Goal: Task Accomplishment & Management: Manage account settings

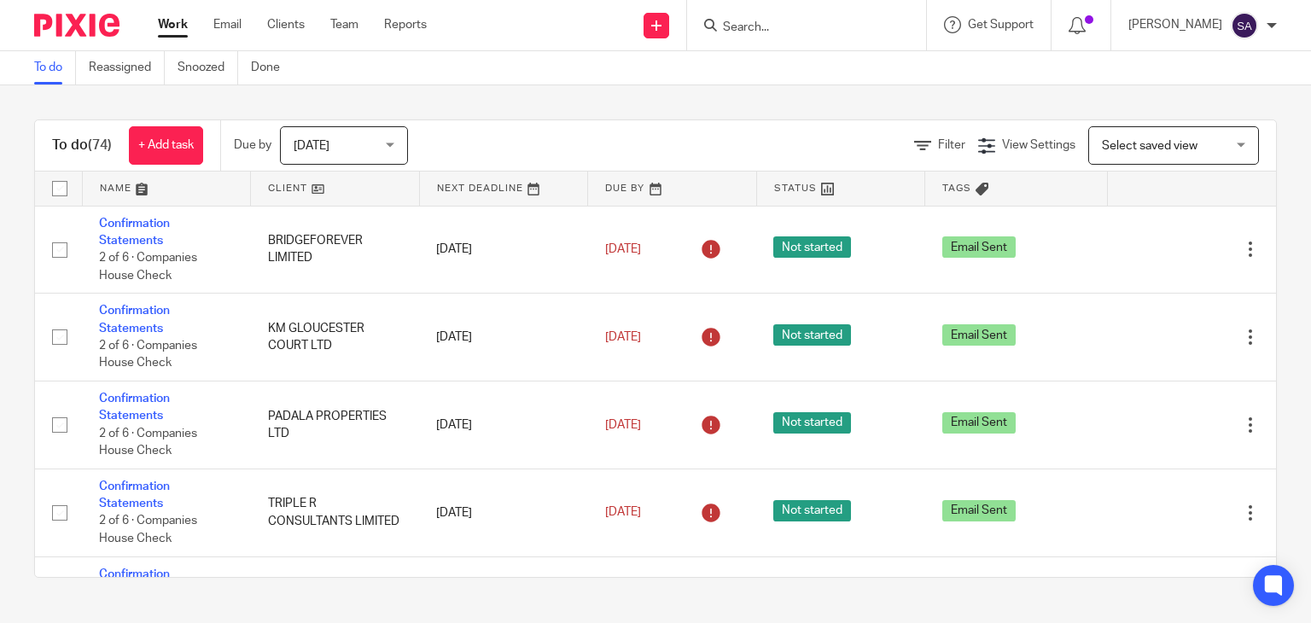
click at [759, 25] on input "Search" at bounding box center [798, 27] width 154 height 15
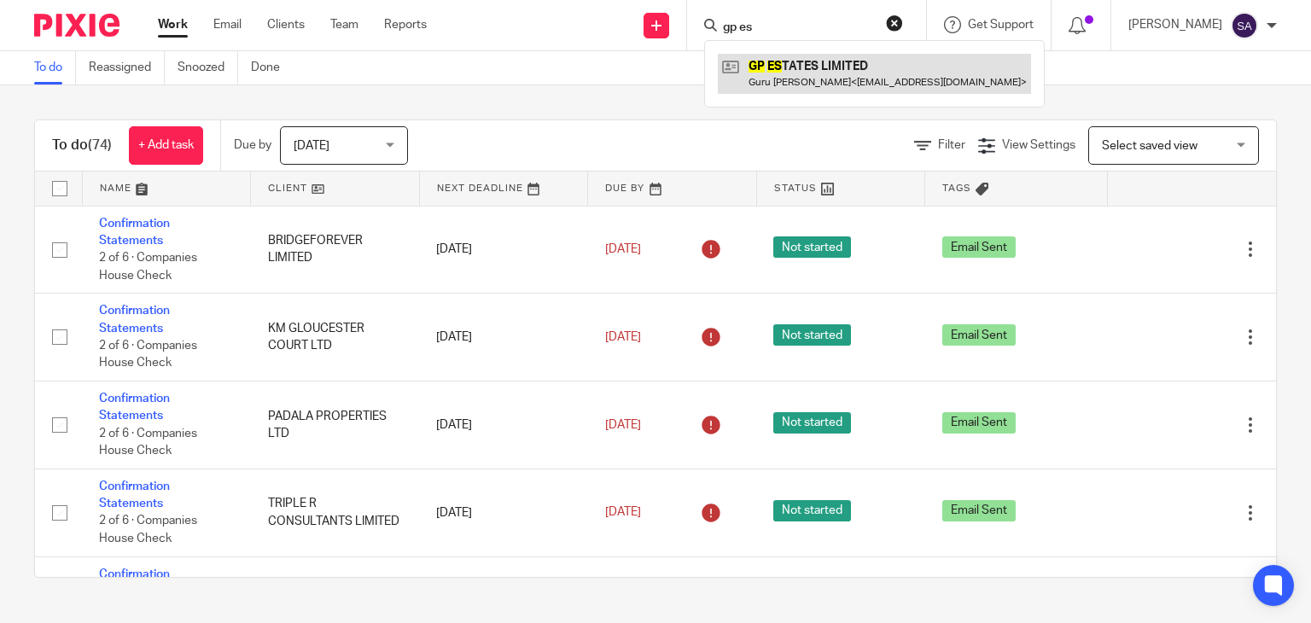
type input "gp es"
click at [780, 56] on link at bounding box center [874, 73] width 313 height 39
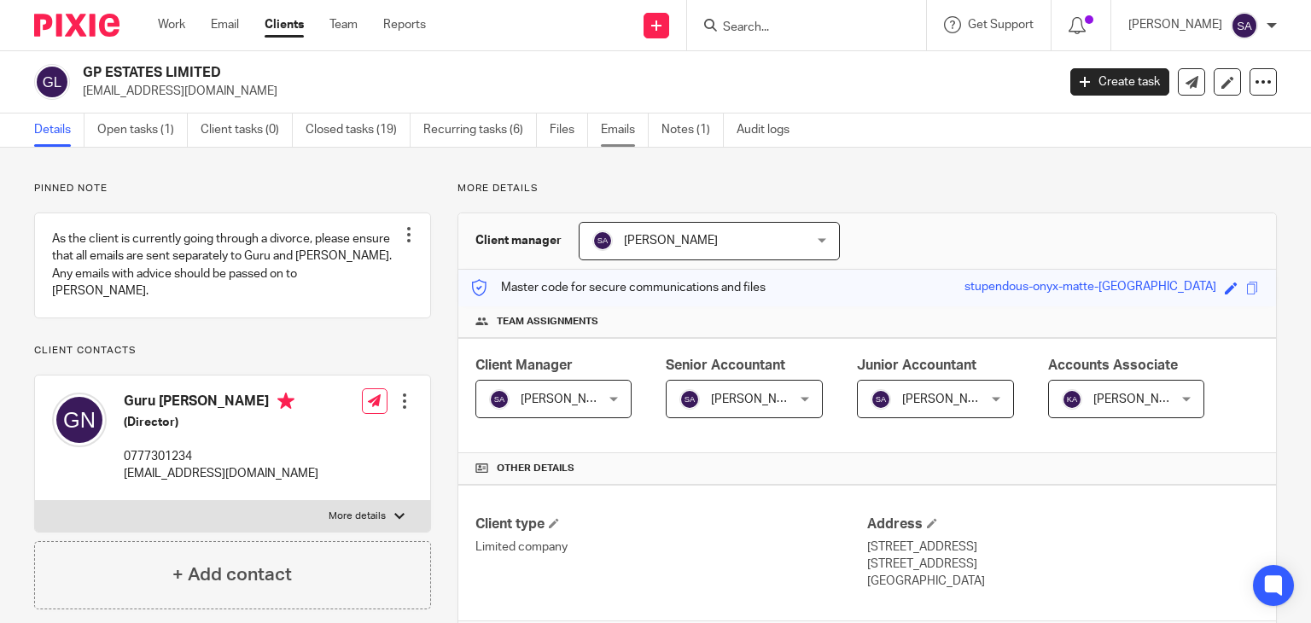
click at [618, 132] on link "Emails" at bounding box center [625, 130] width 48 height 33
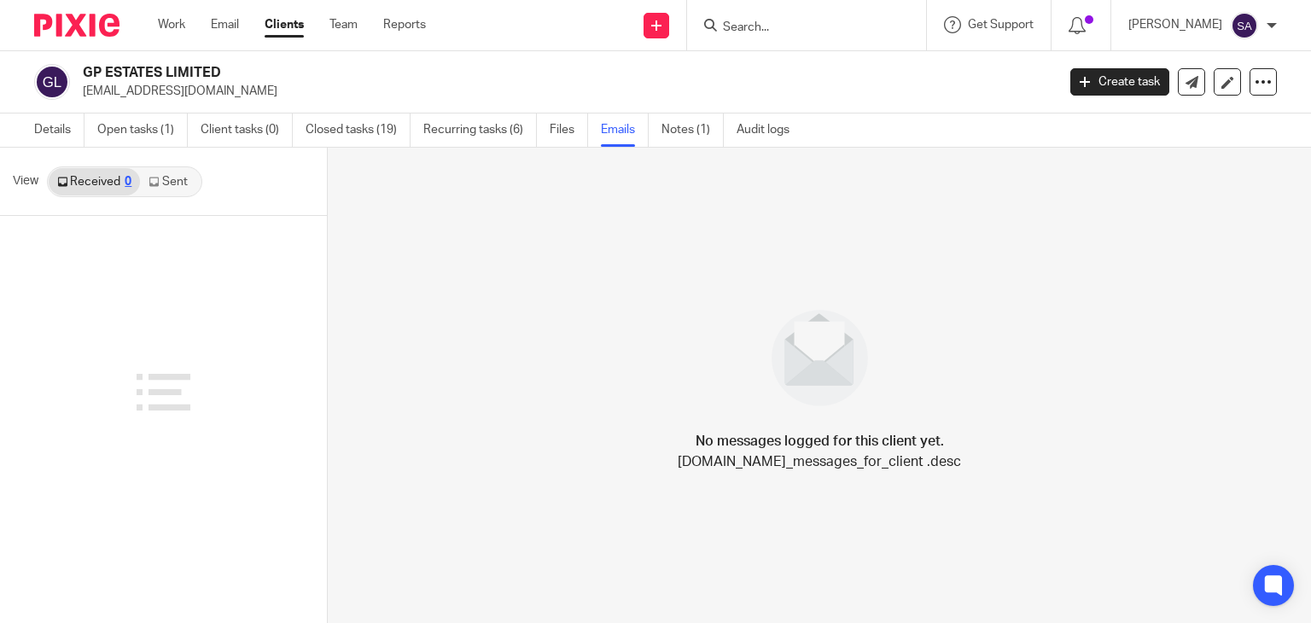
click at [171, 184] on link "Sent" at bounding box center [170, 181] width 60 height 27
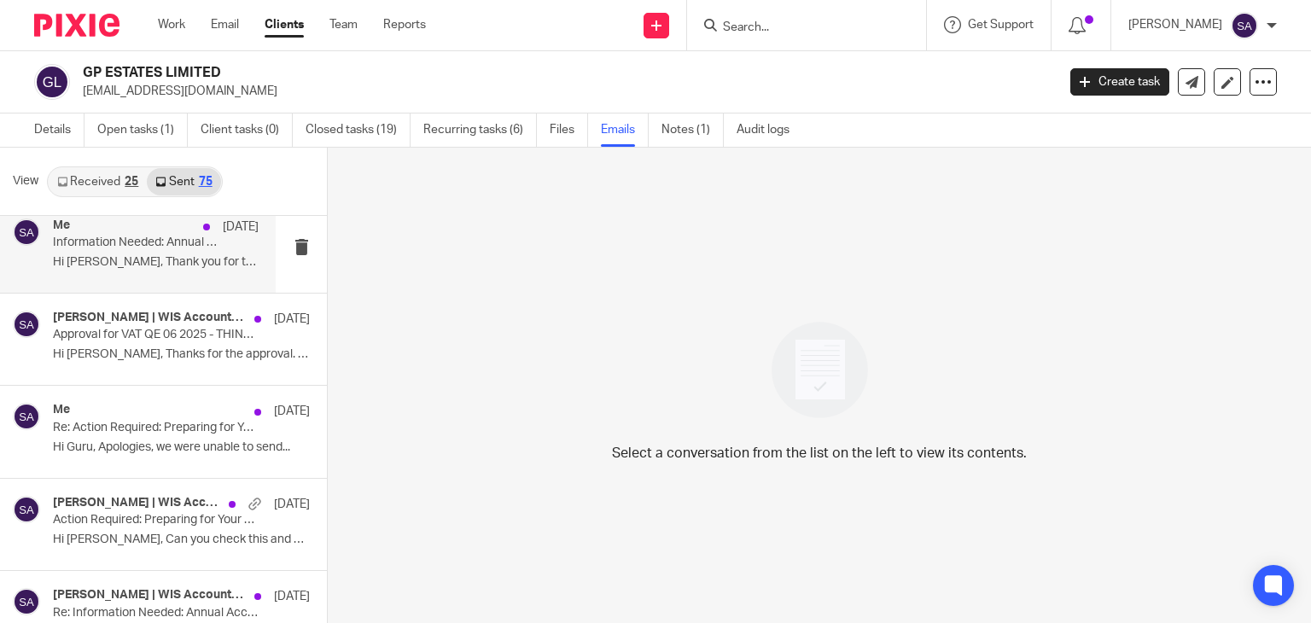
scroll to position [171, 0]
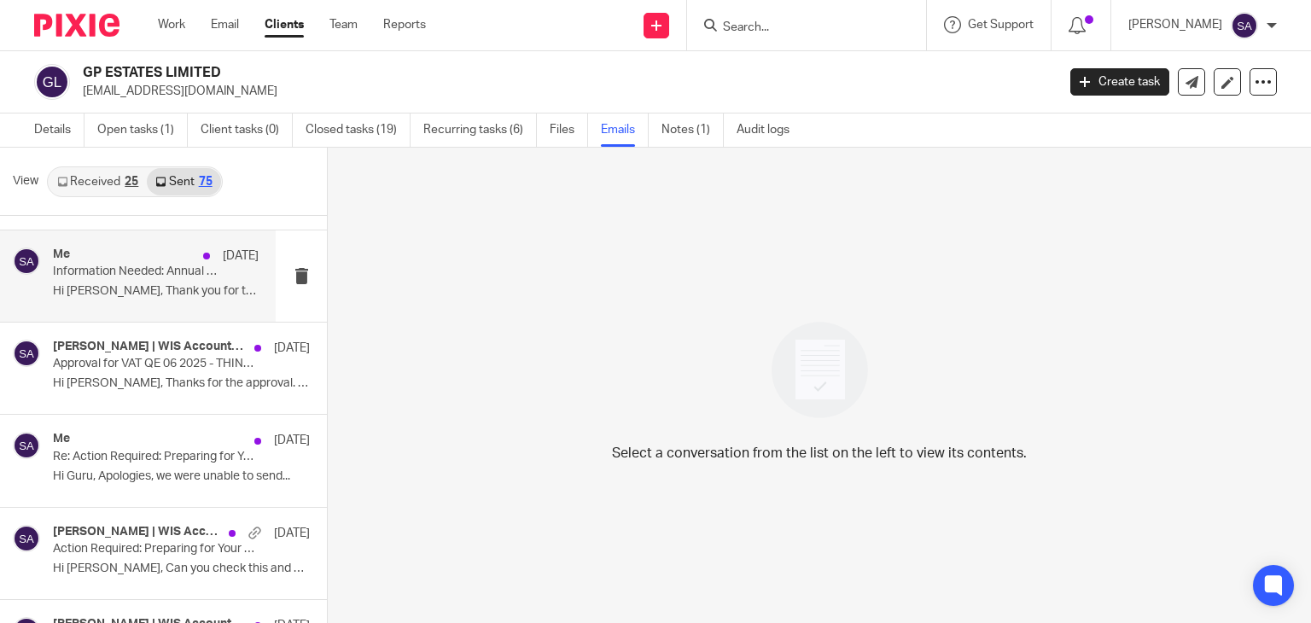
click at [129, 305] on div "Me 8 Aug Information Needed: Annual Accounts YE March' 25 - GP ESTATES LIMITED …" at bounding box center [138, 275] width 276 height 91
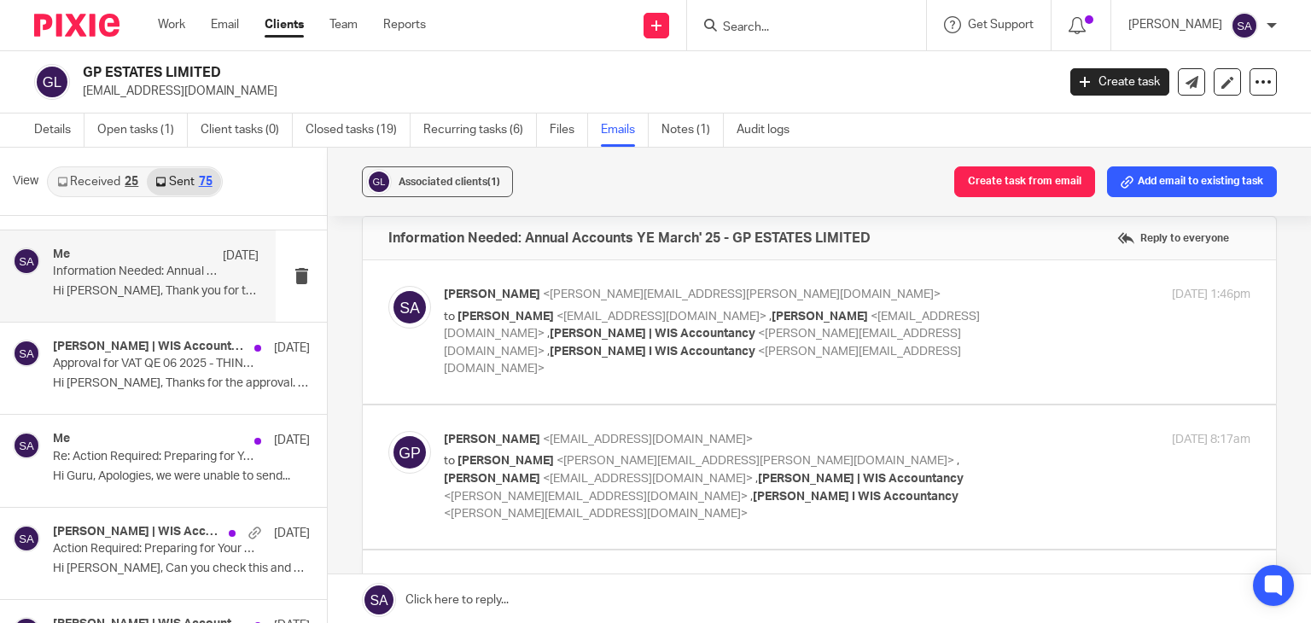
scroll to position [85, 0]
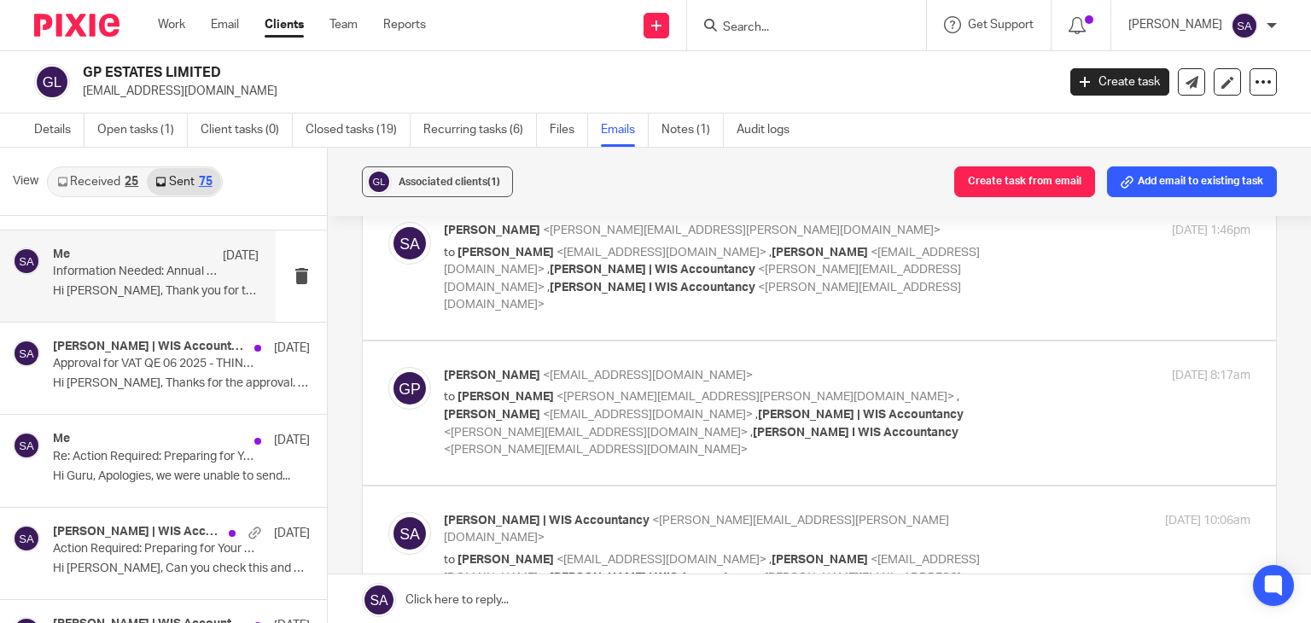
click at [396, 246] on img at bounding box center [409, 243] width 43 height 43
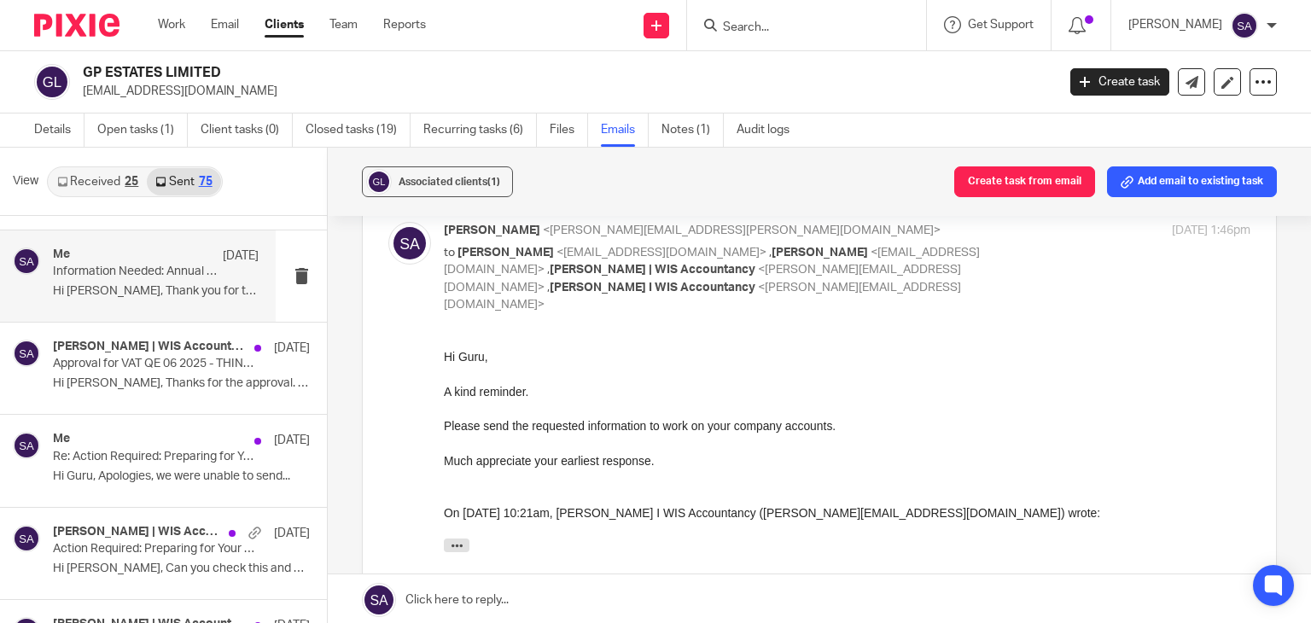
scroll to position [0, 0]
click at [396, 246] on img at bounding box center [409, 243] width 43 height 43
checkbox input "false"
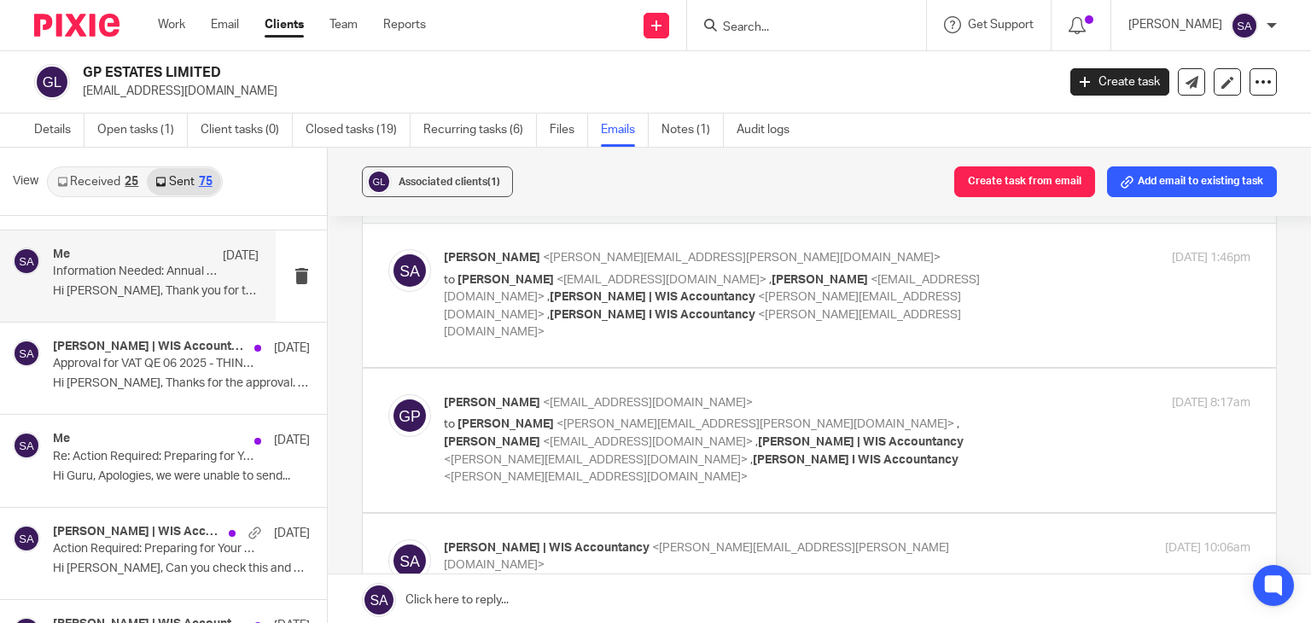
scroll to position [85, 0]
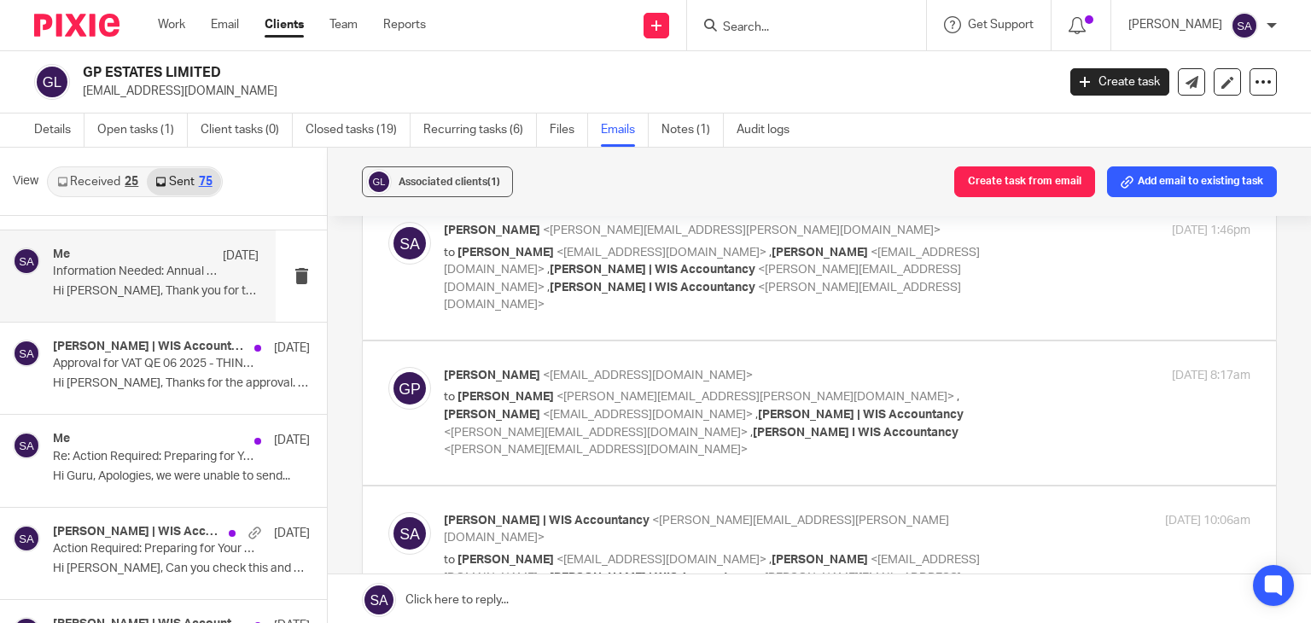
click at [401, 368] on img at bounding box center [409, 388] width 43 height 43
checkbox input "true"
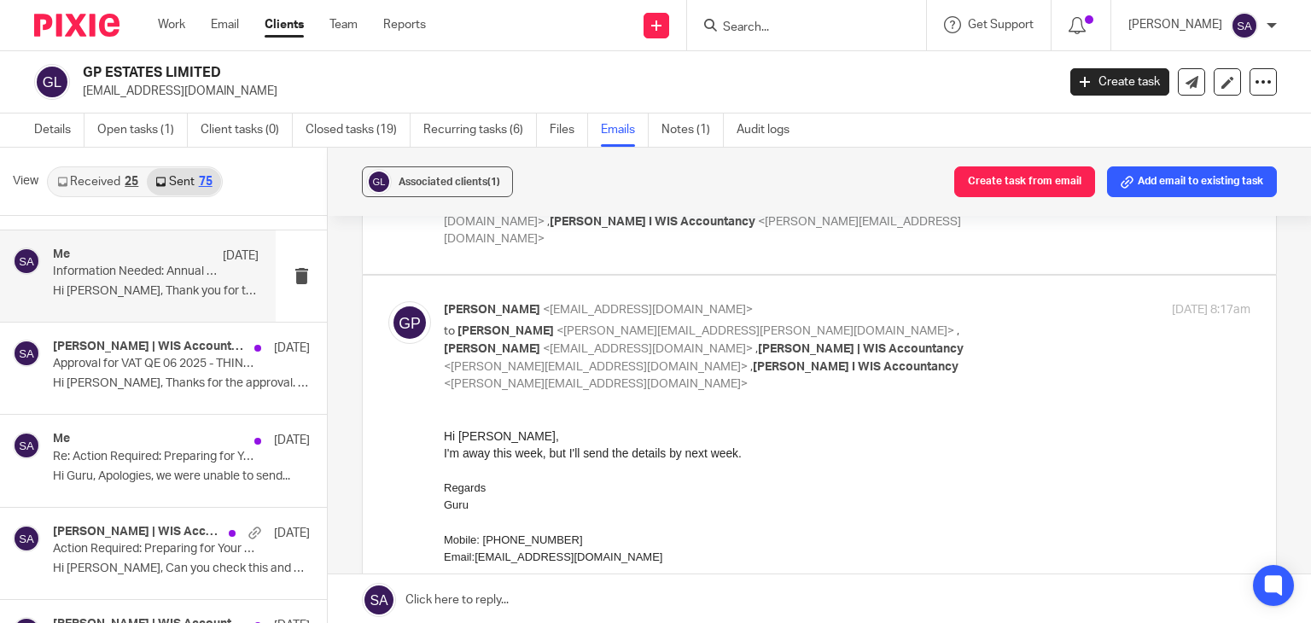
scroll to position [256, 0]
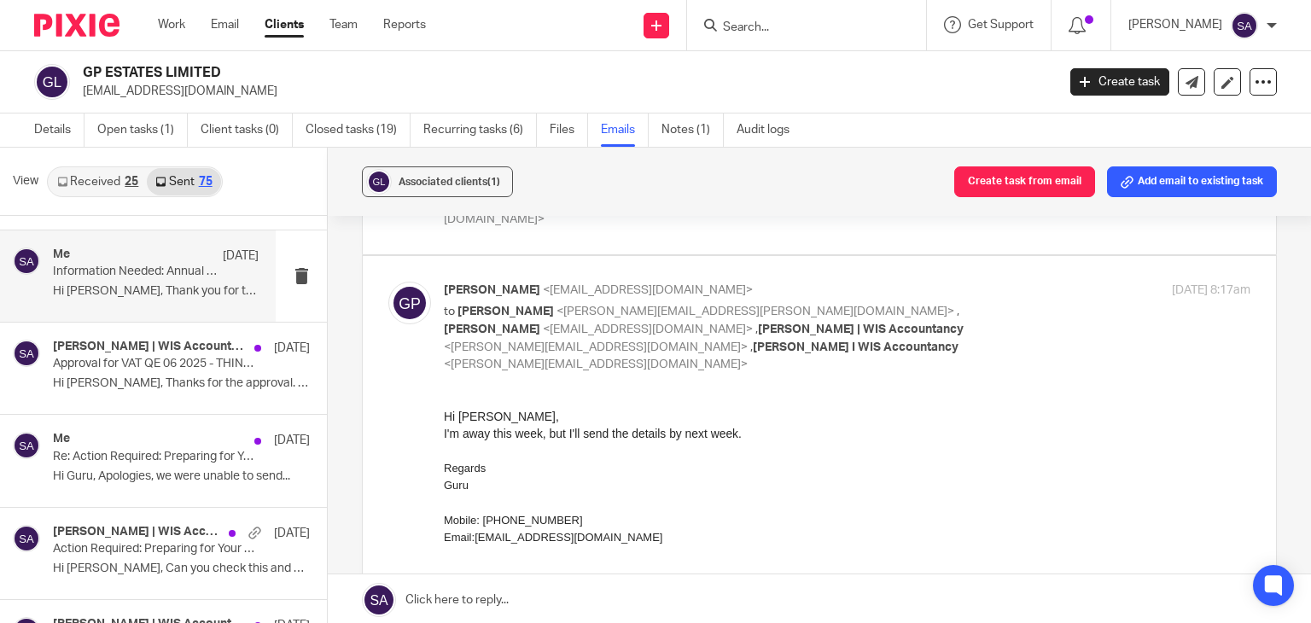
click at [418, 304] on div at bounding box center [409, 328] width 43 height 92
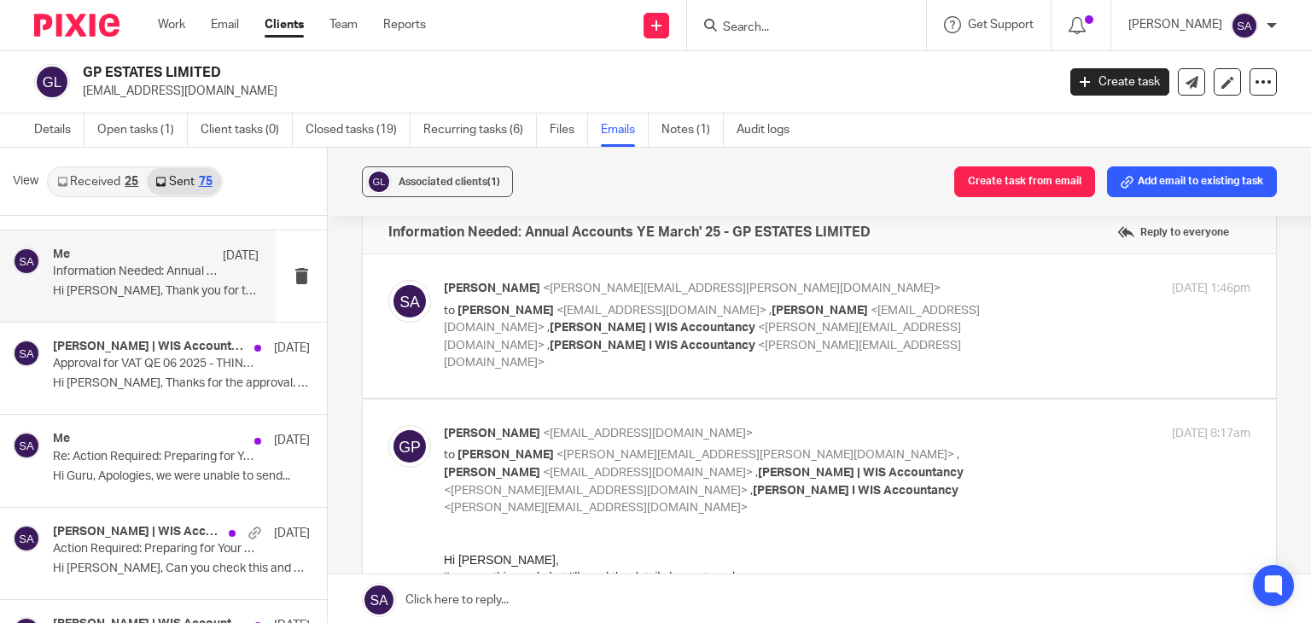
scroll to position [0, 0]
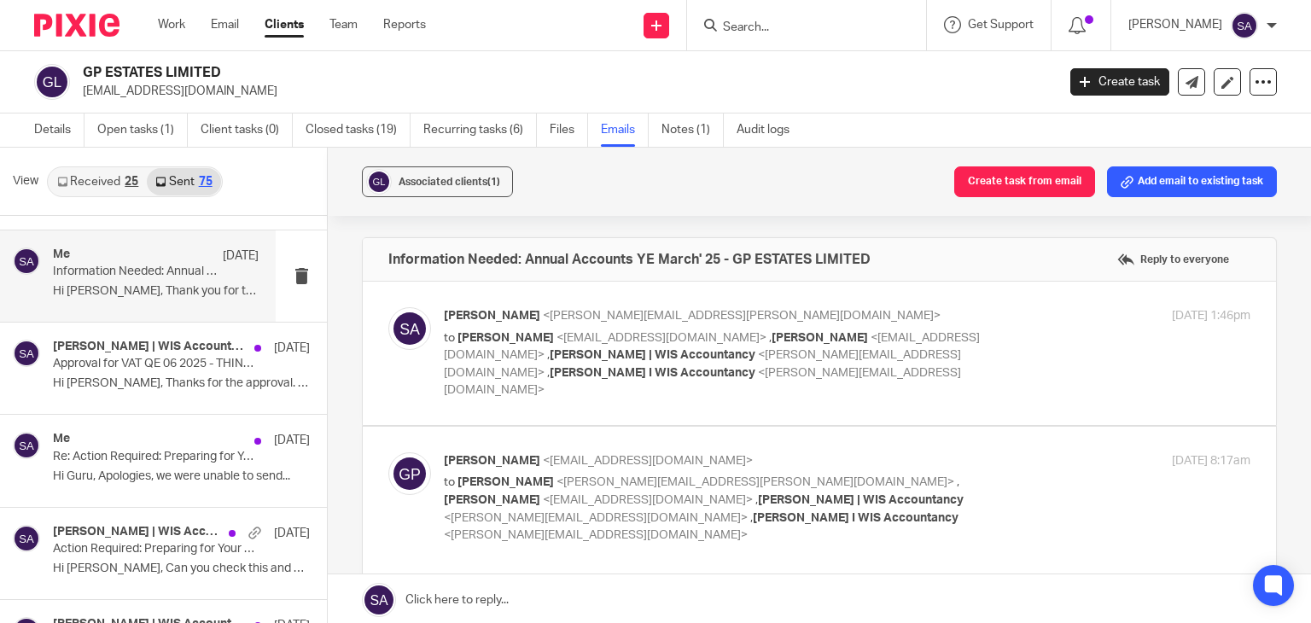
click at [399, 325] on img at bounding box center [409, 328] width 43 height 43
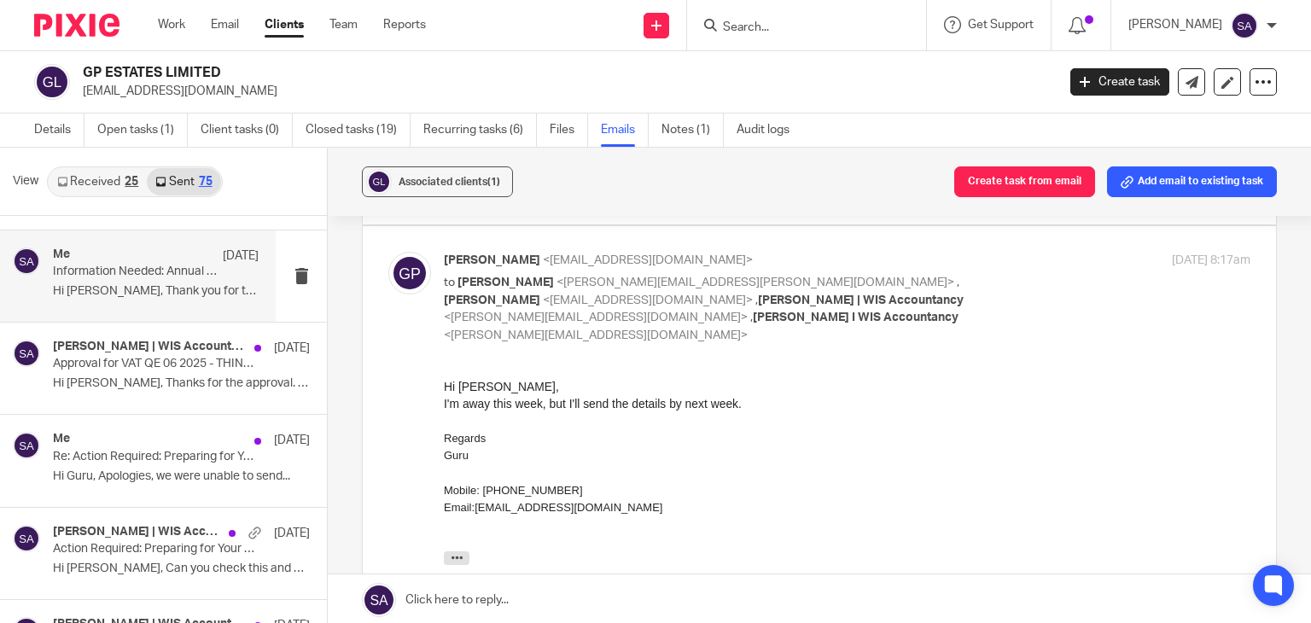
scroll to position [341, 0]
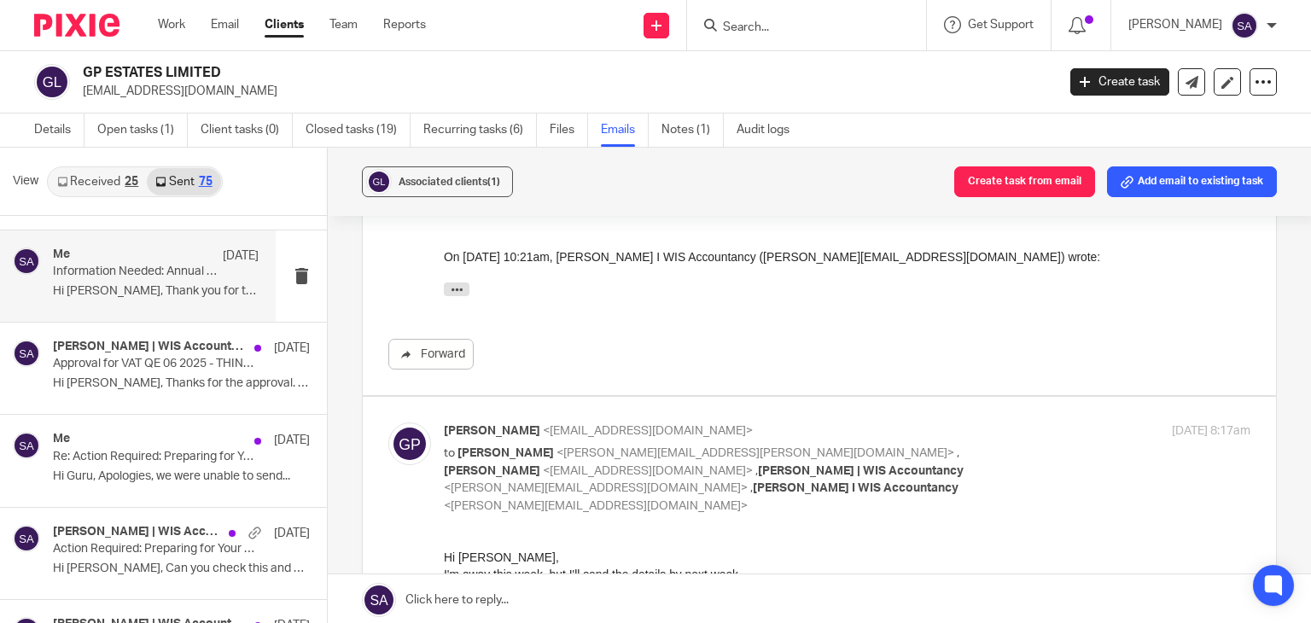
drag, startPoint x: 455, startPoint y: 289, endPoint x: 531, endPoint y: 320, distance: 81.9
click at [455, 289] on icon "button" at bounding box center [457, 289] width 13 height 13
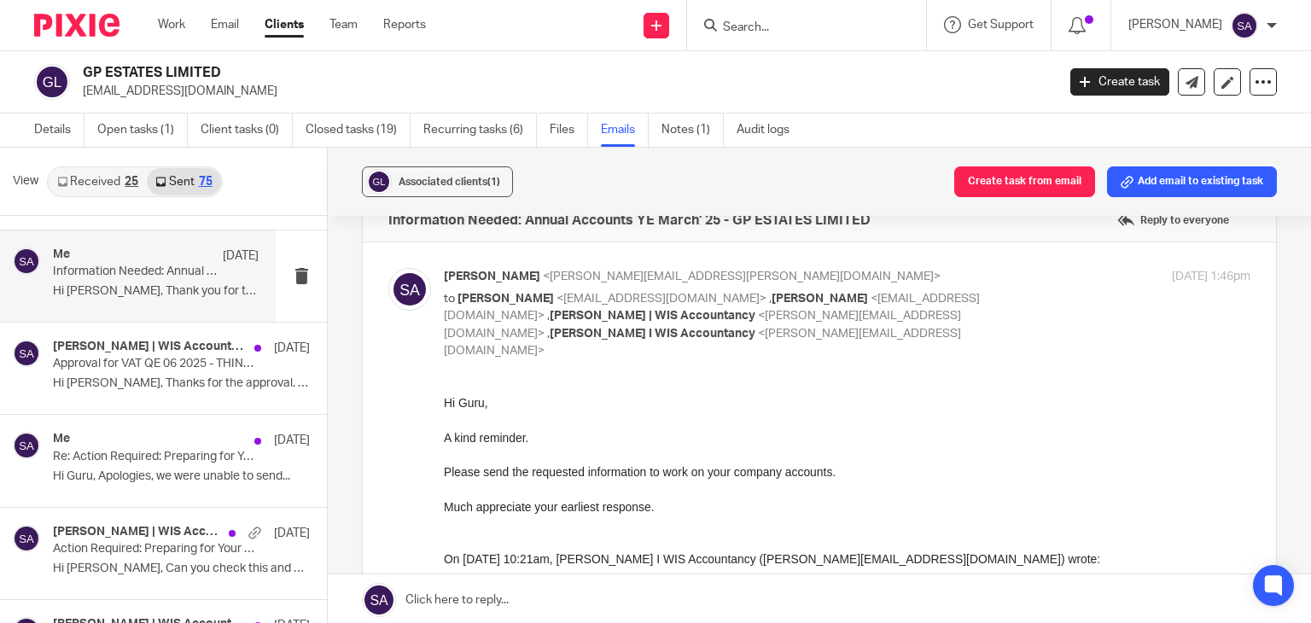
scroll to position [0, 0]
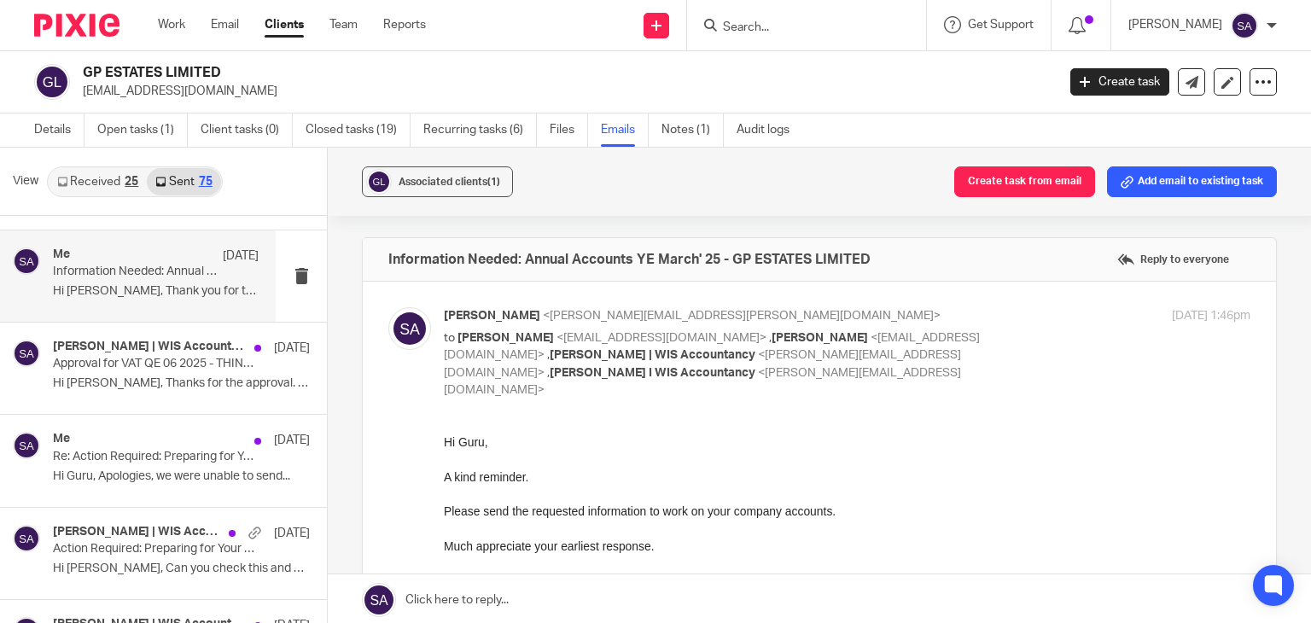
click at [403, 321] on img at bounding box center [409, 328] width 43 height 43
checkbox input "false"
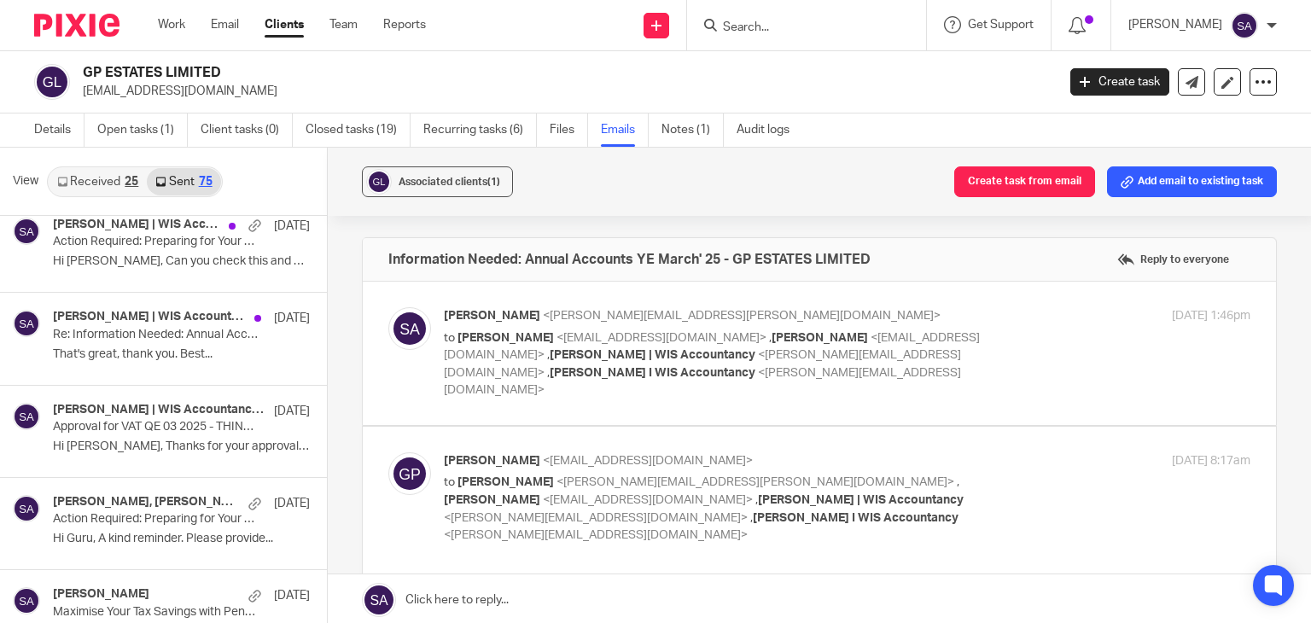
scroll to position [512, 0]
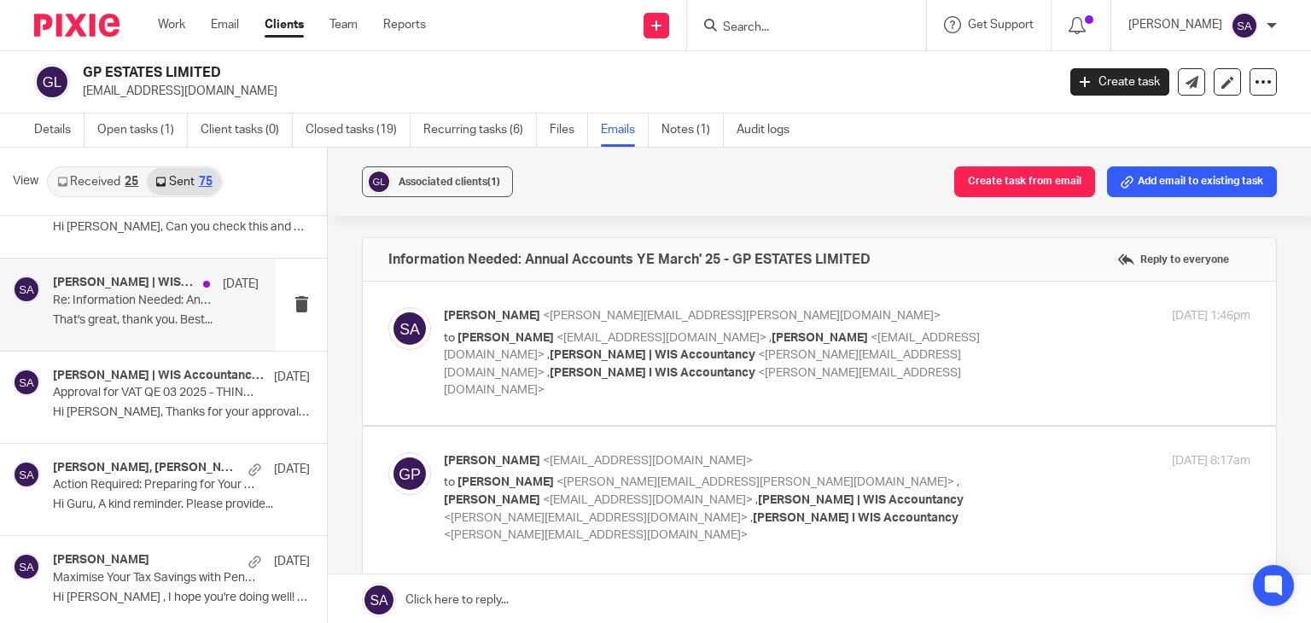
click at [194, 335] on div "Shafiya Abdulla | WIS Accountancy, Shafiya Abdulla 22 Jul Re: Information Neede…" at bounding box center [138, 304] width 276 height 91
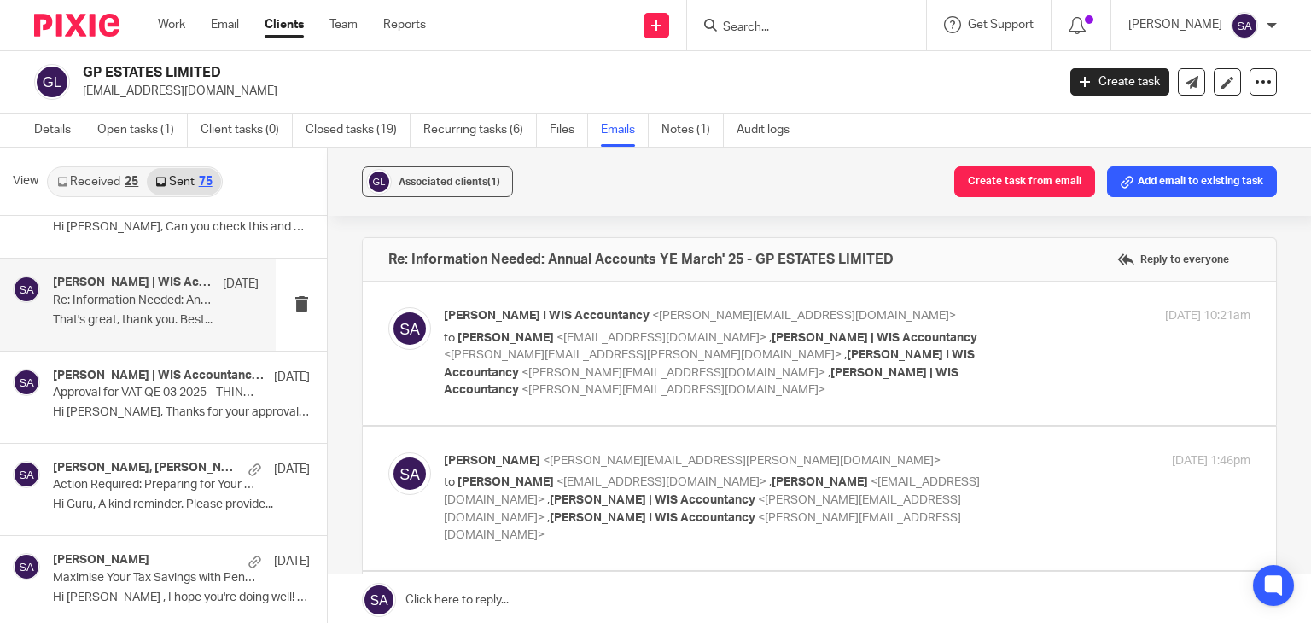
scroll to position [0, 0]
click at [424, 315] on div at bounding box center [409, 353] width 43 height 92
click at [388, 322] on img at bounding box center [409, 328] width 43 height 43
checkbox input "true"
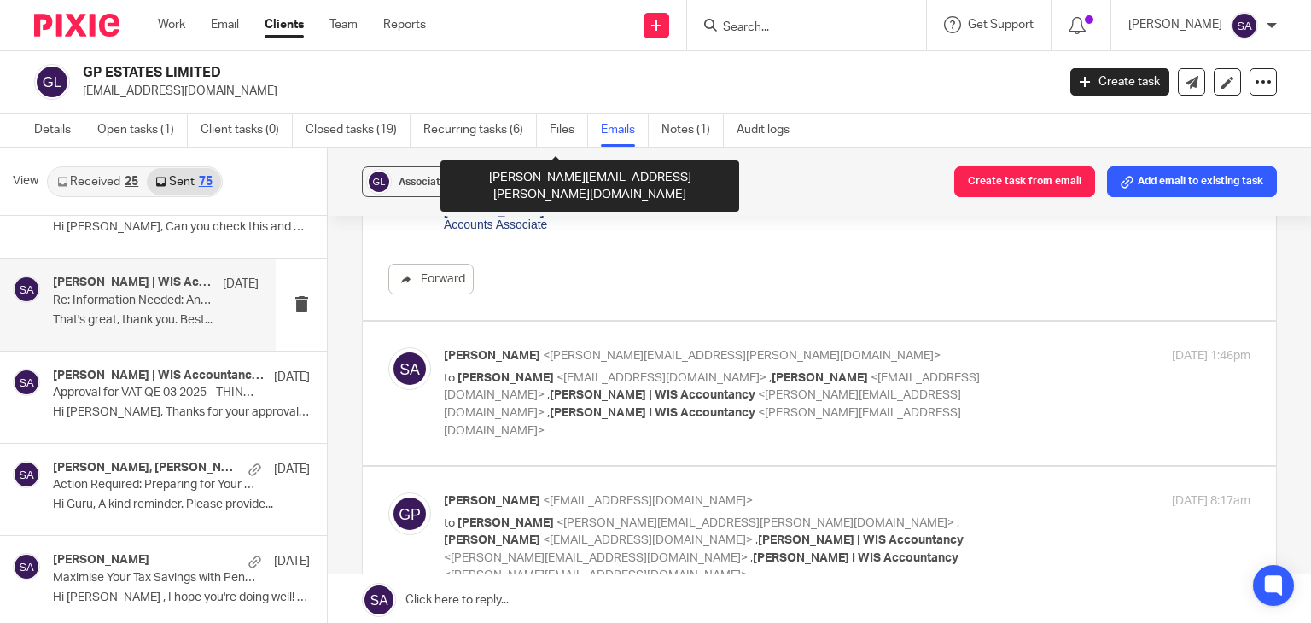
scroll to position [683, 0]
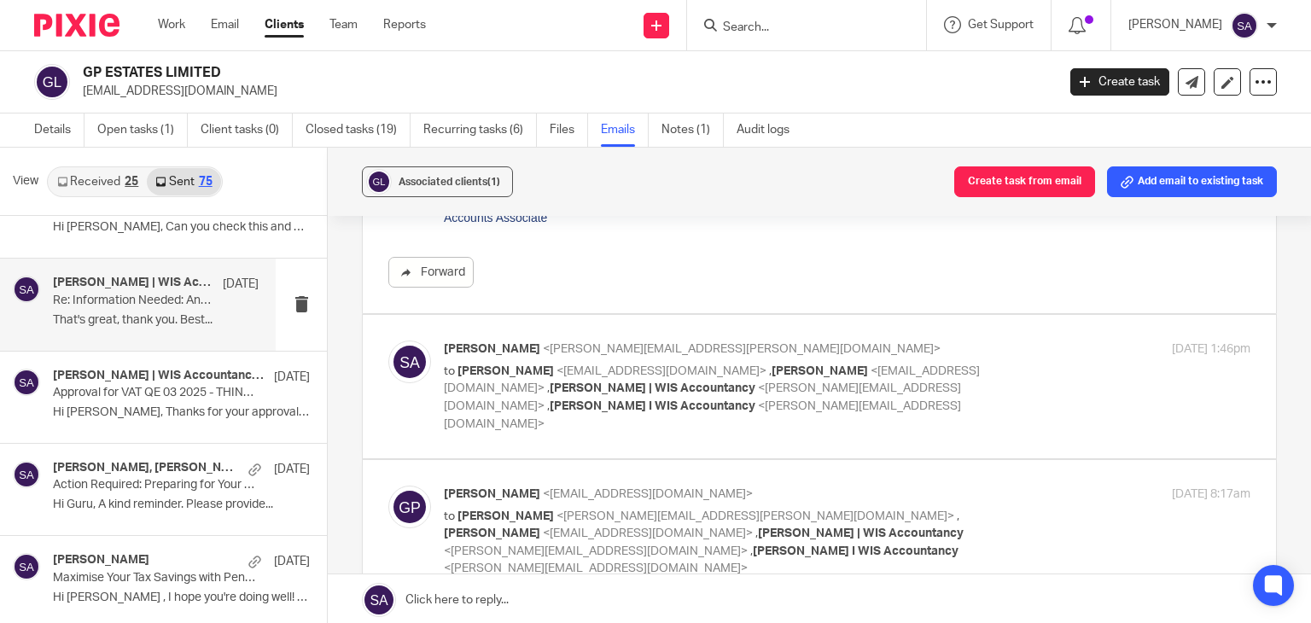
click at [411, 348] on img at bounding box center [409, 362] width 43 height 43
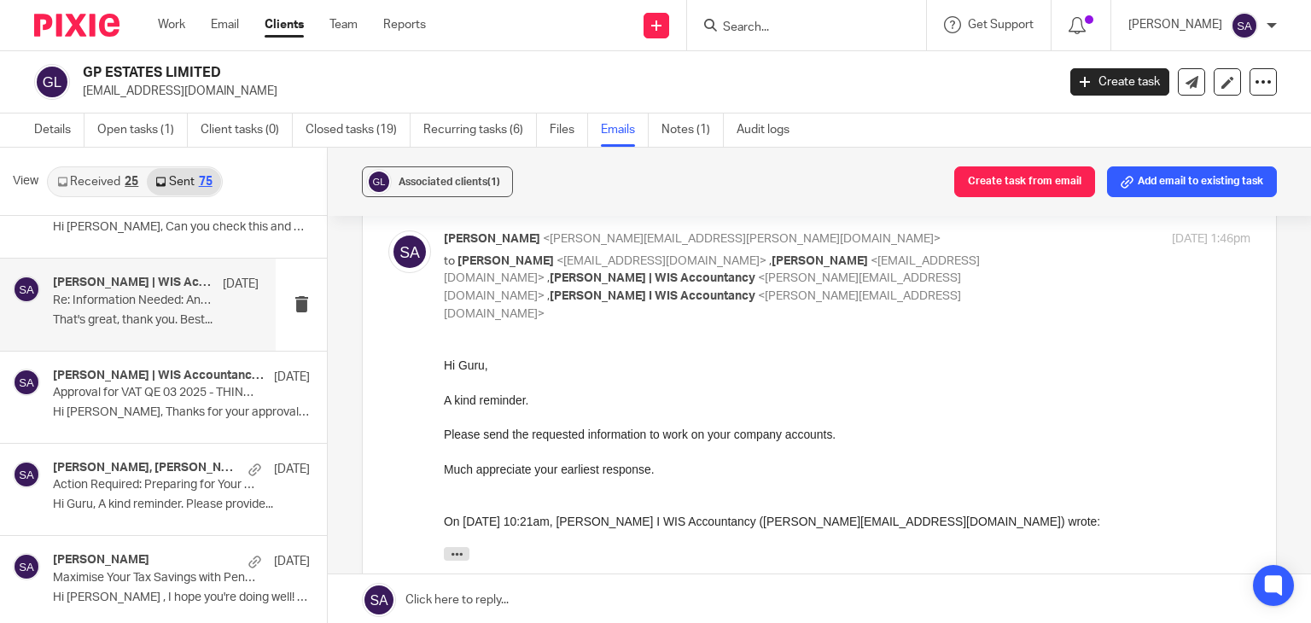
scroll to position [768, 0]
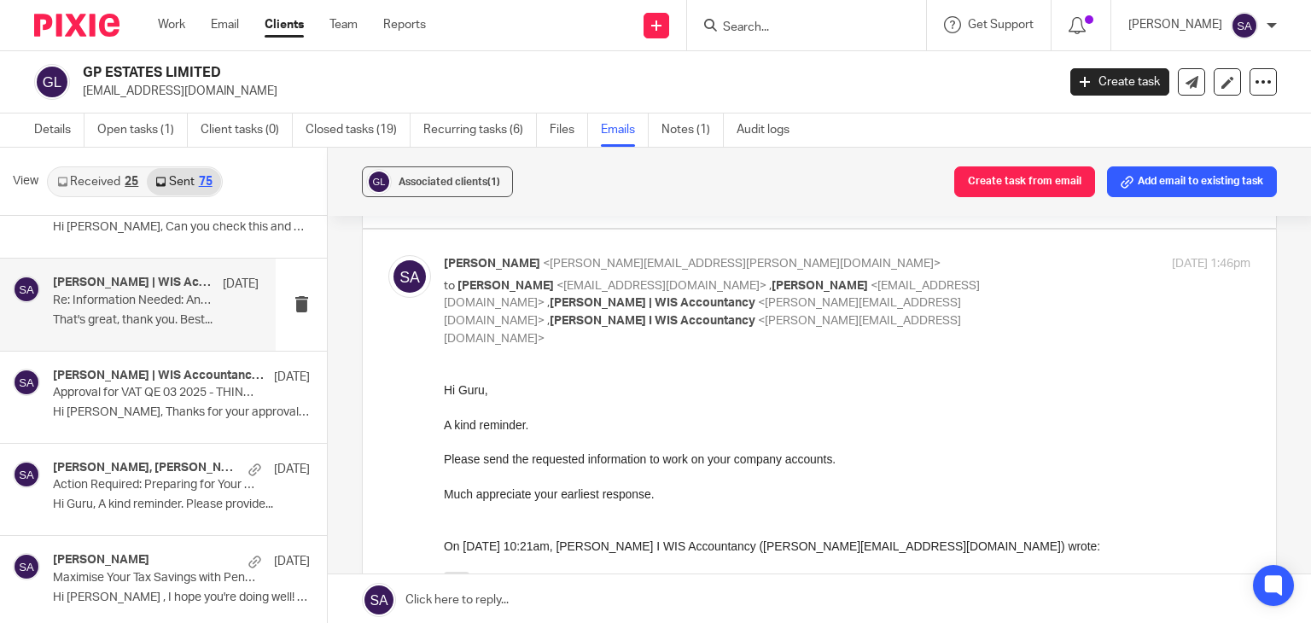
click at [416, 287] on img at bounding box center [409, 276] width 43 height 43
checkbox input "false"
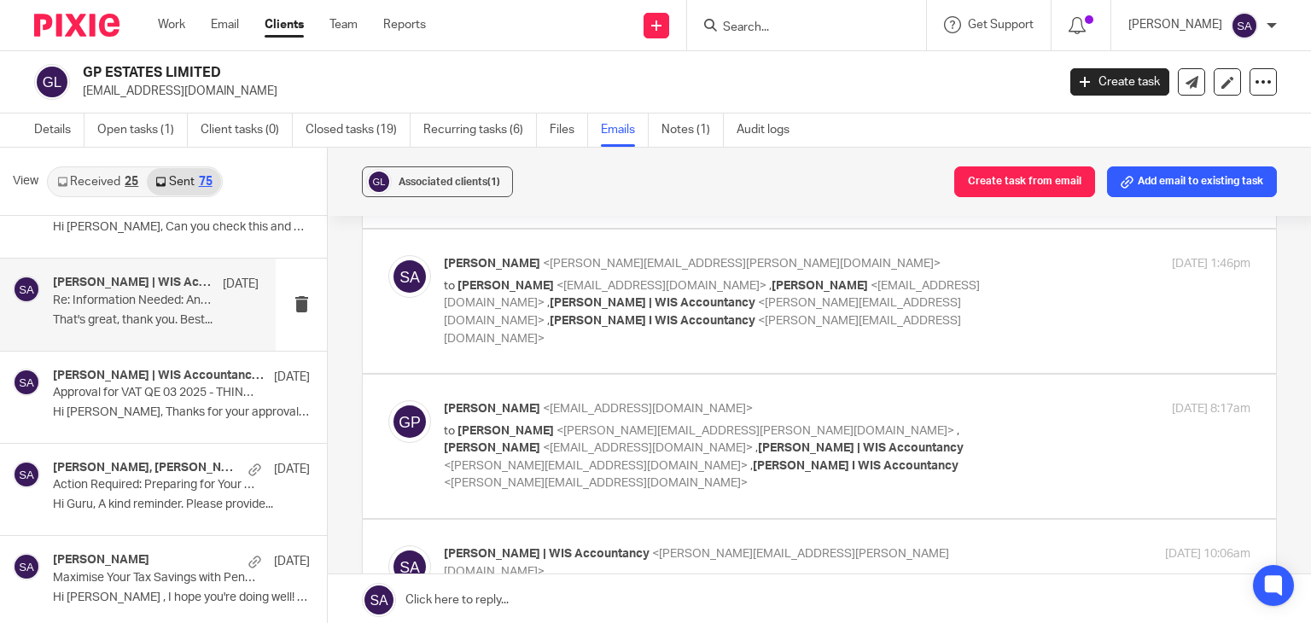
click at [405, 400] on img at bounding box center [409, 421] width 43 height 43
checkbox input "true"
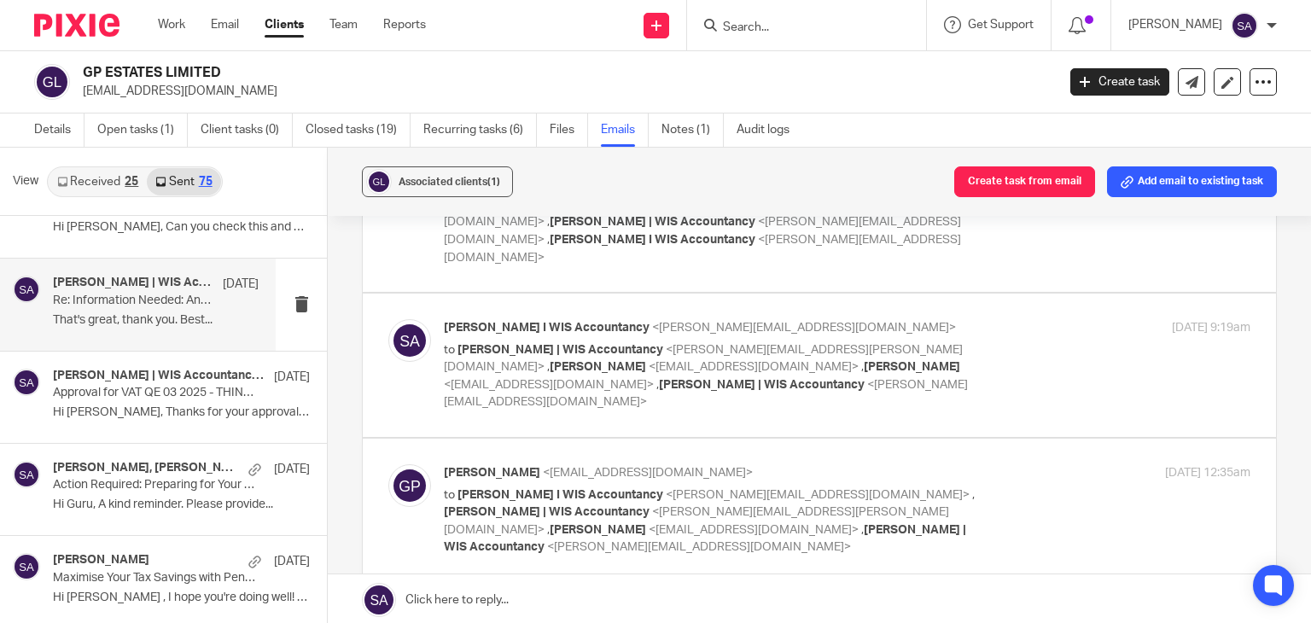
scroll to position [1366, 0]
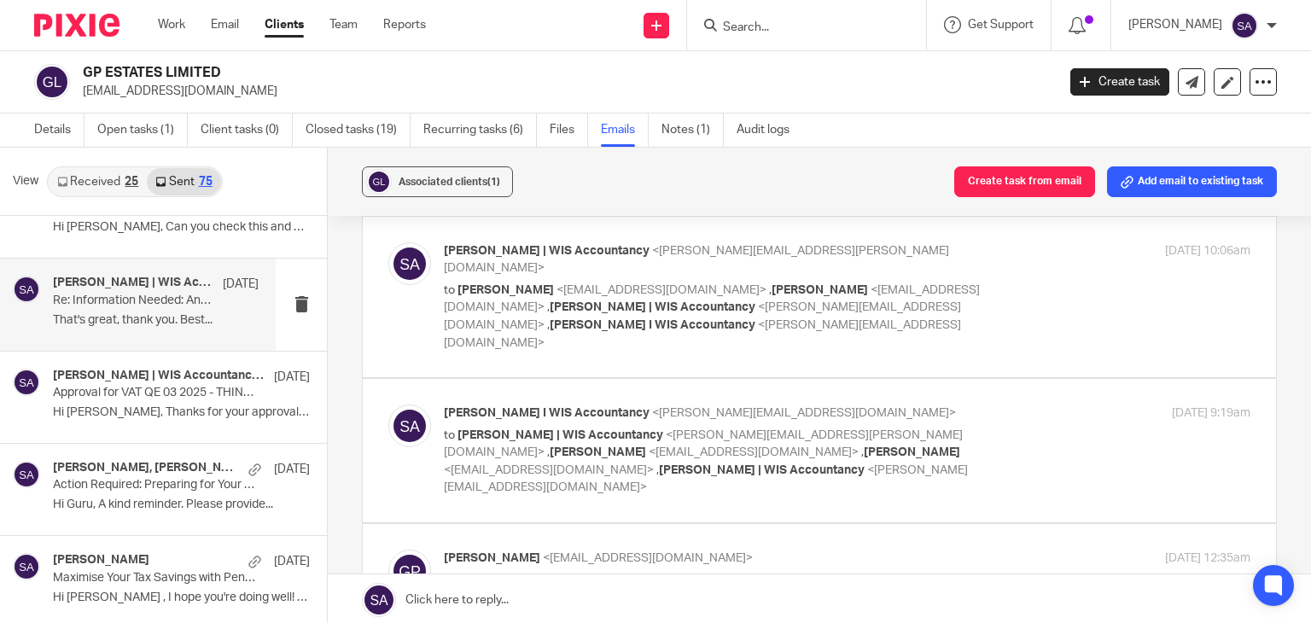
click at [412, 259] on img at bounding box center [409, 263] width 43 height 43
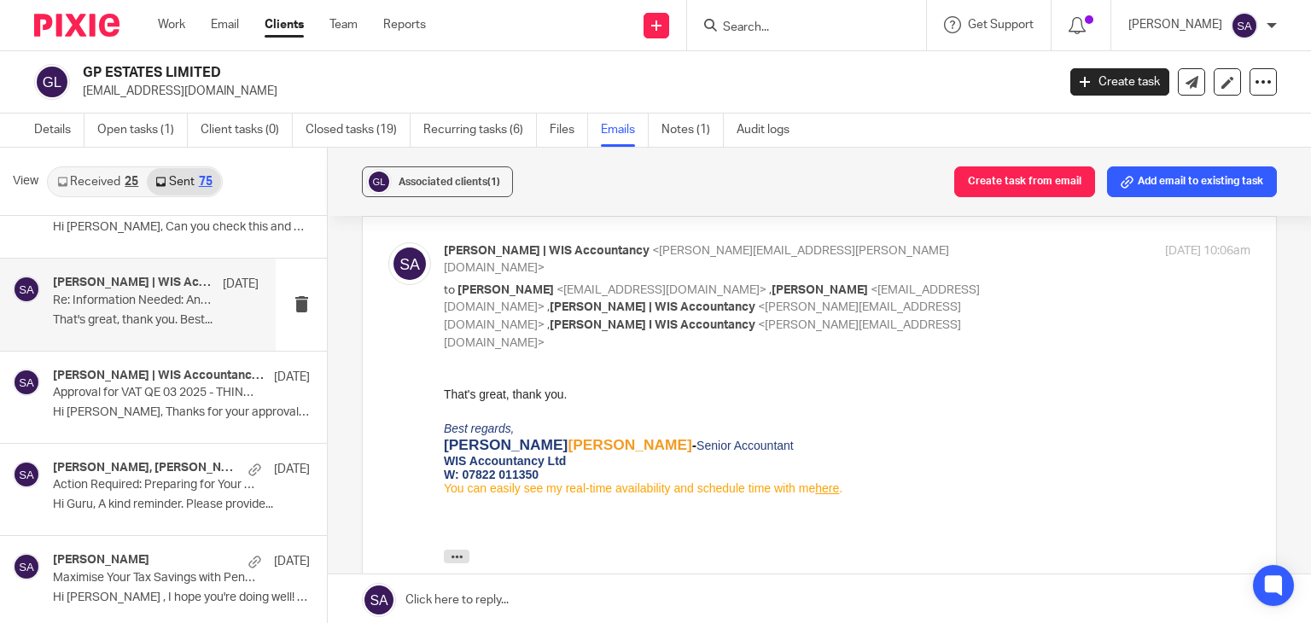
scroll to position [0, 0]
click at [412, 249] on img at bounding box center [409, 263] width 43 height 43
checkbox input "false"
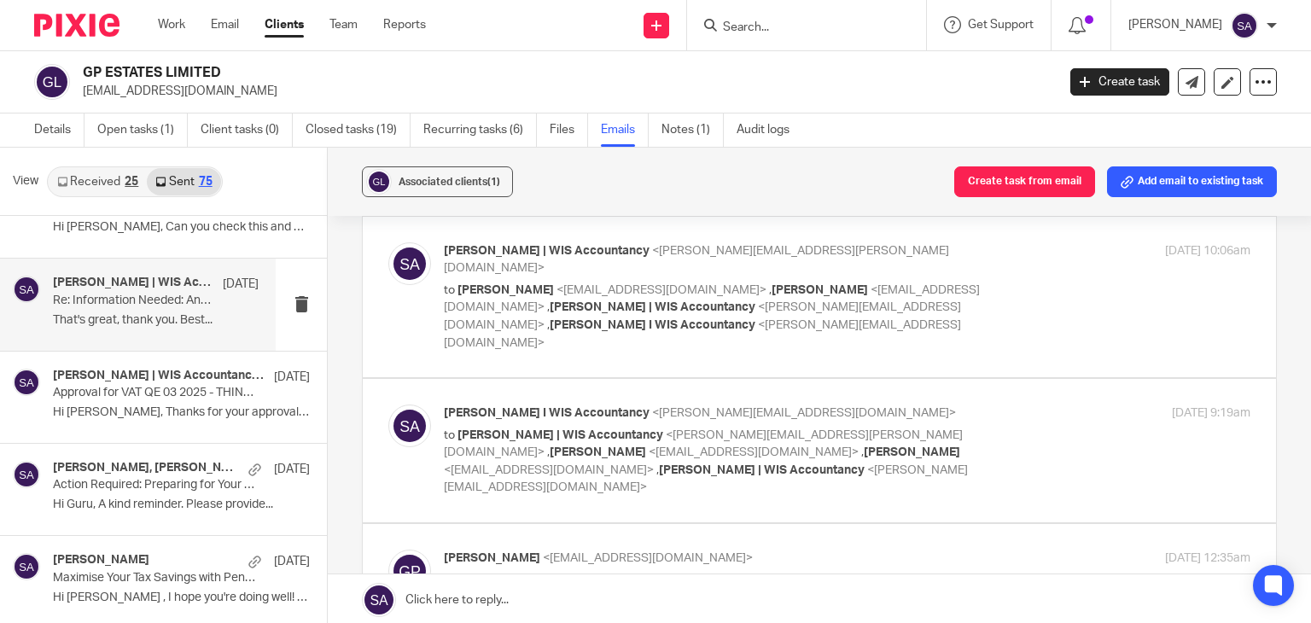
click at [396, 405] on div at bounding box center [409, 451] width 43 height 92
click at [405, 405] on img at bounding box center [409, 426] width 43 height 43
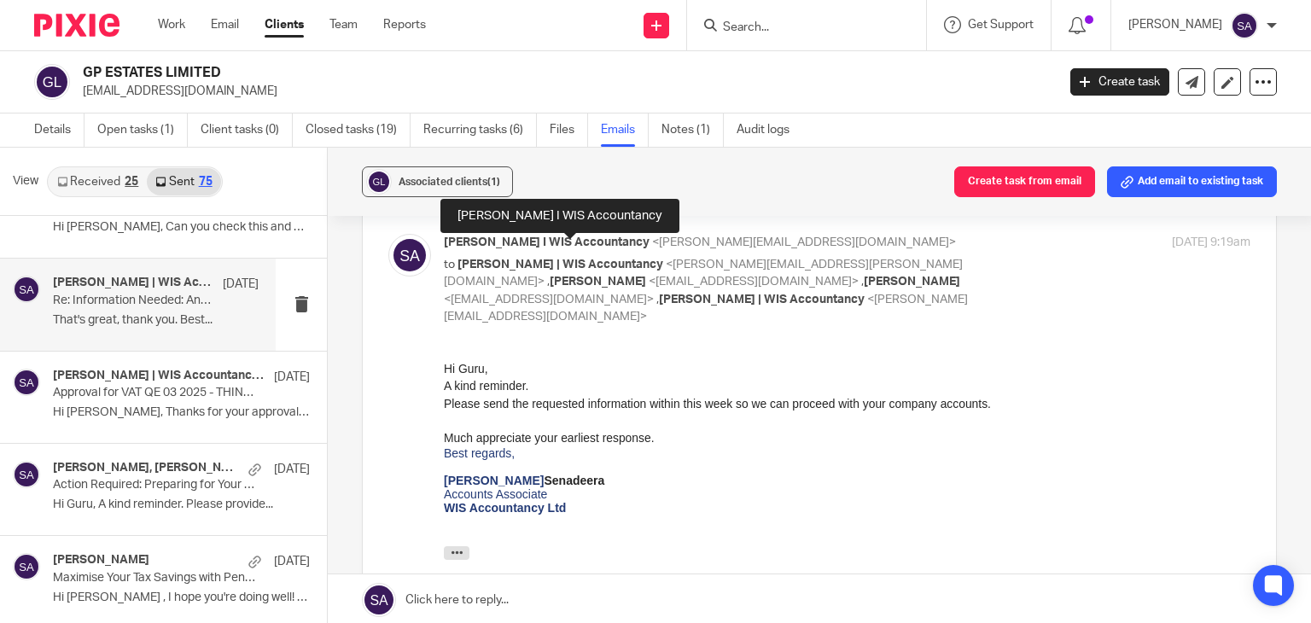
scroll to position [1451, 0]
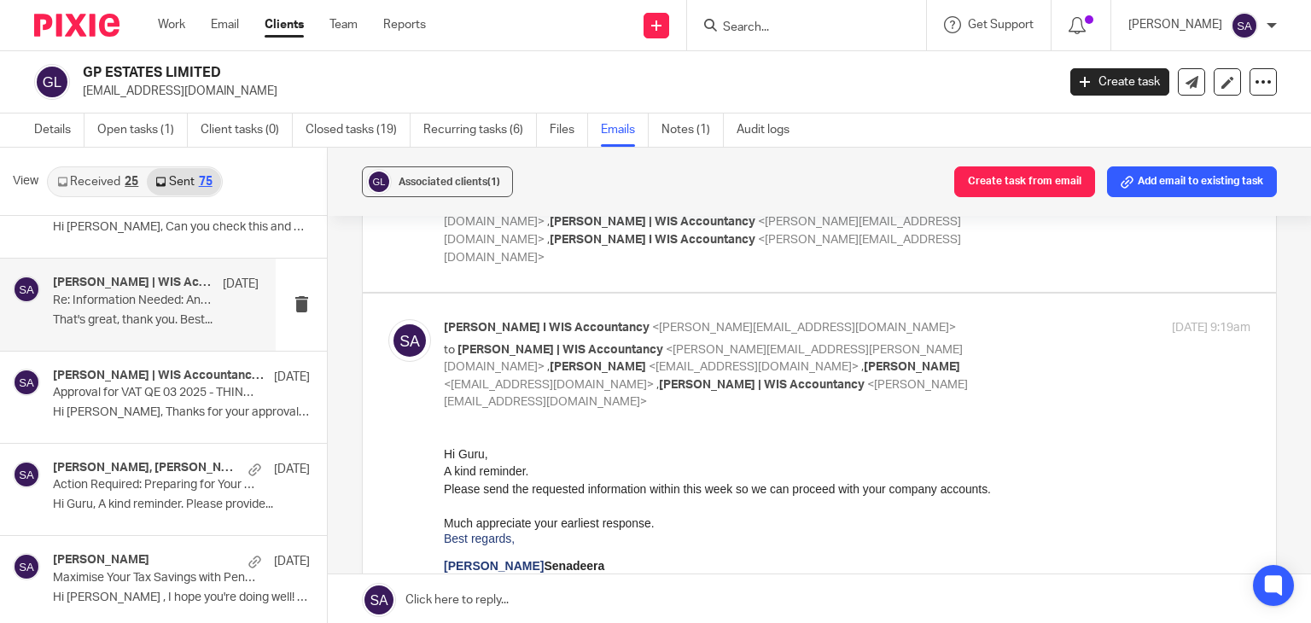
click at [405, 319] on img at bounding box center [409, 340] width 43 height 43
checkbox input "false"
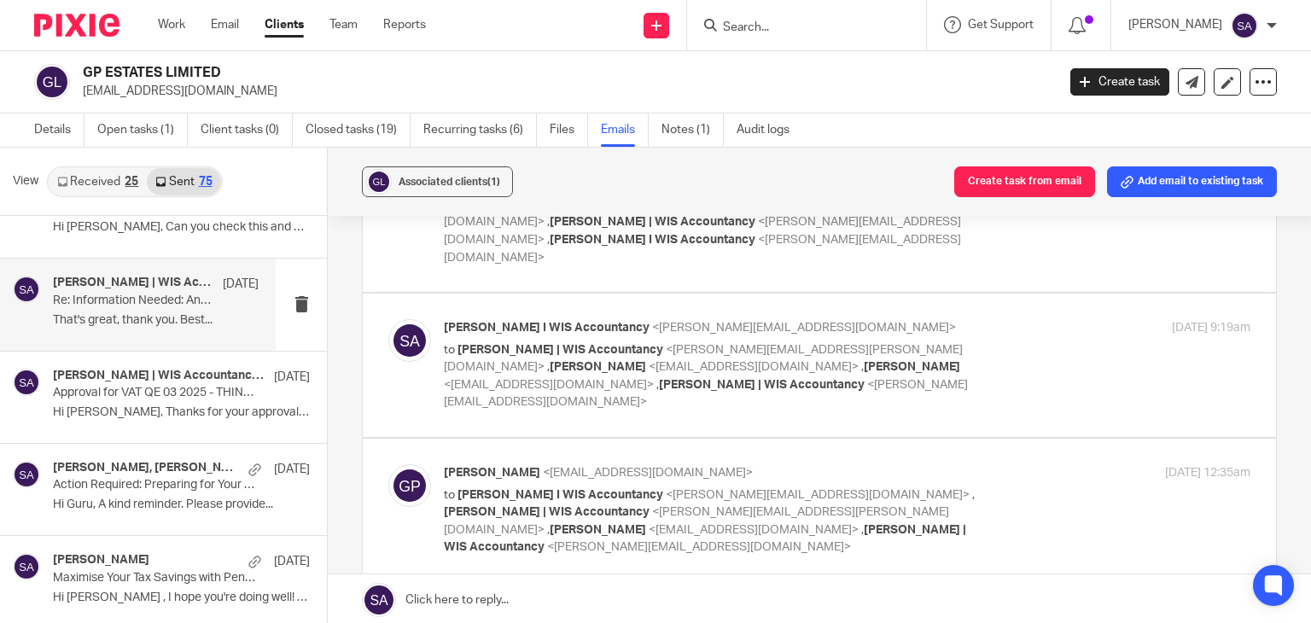
click at [408, 464] on img at bounding box center [409, 485] width 43 height 43
checkbox input "true"
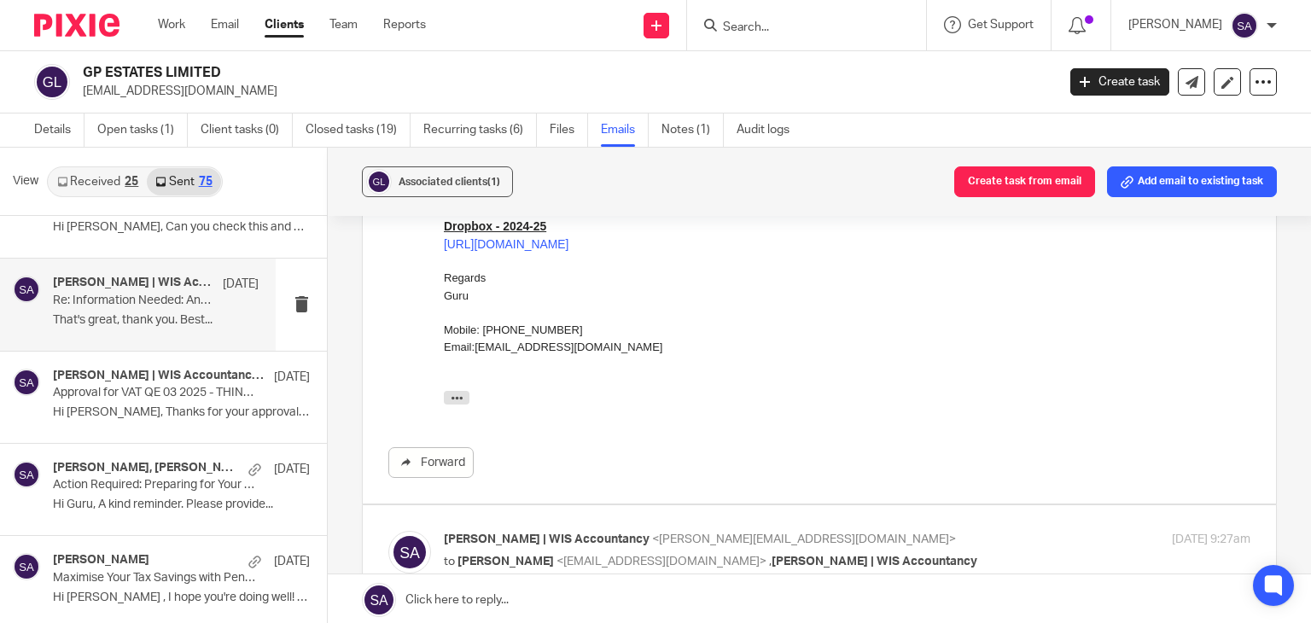
scroll to position [0, 0]
